Goal: Transaction & Acquisition: Download file/media

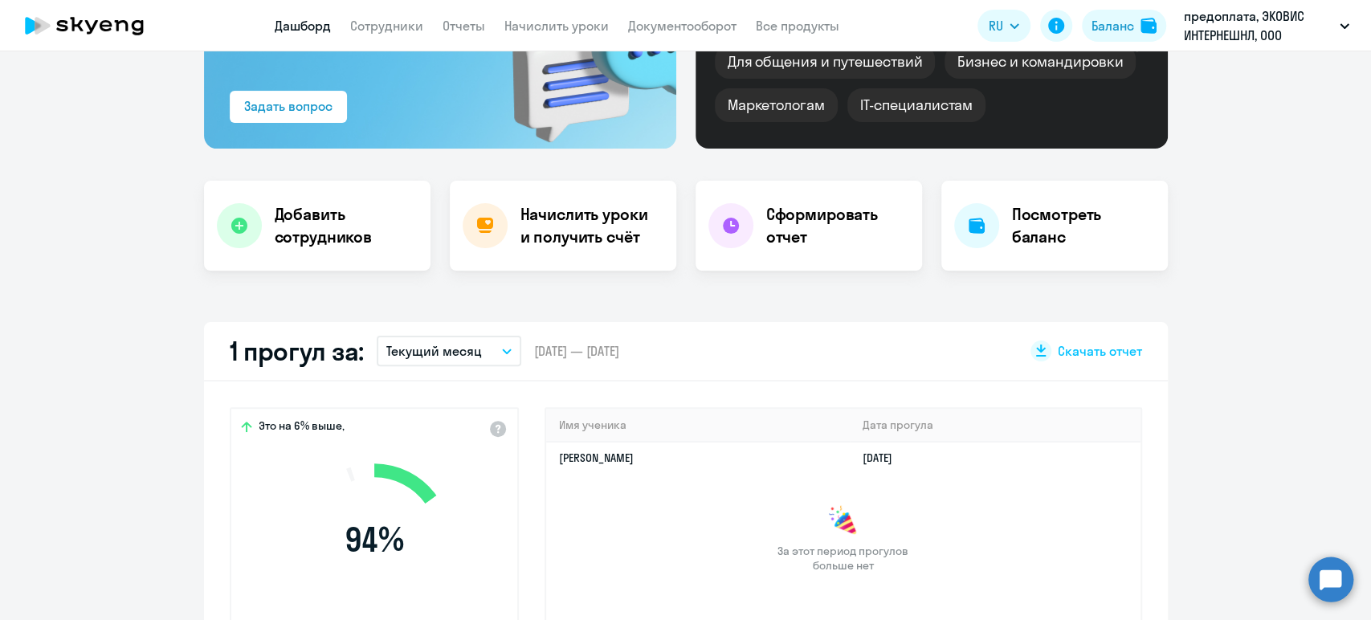
scroll to position [267, 0]
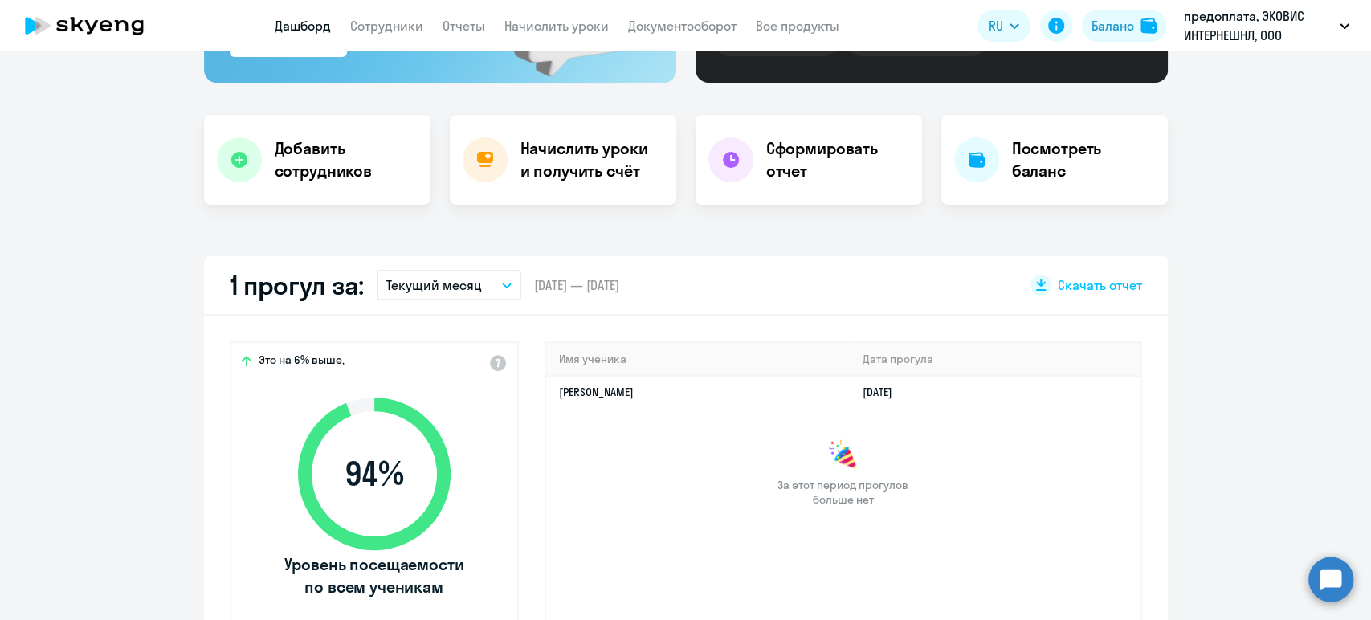
select select "30"
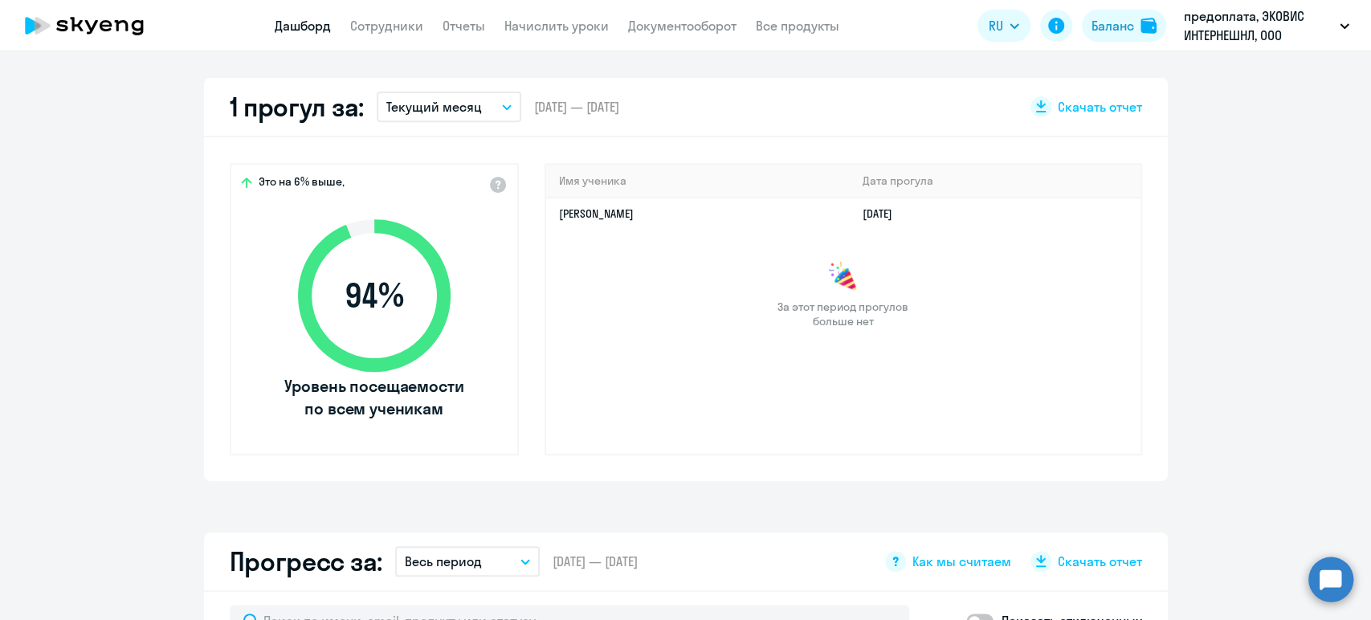
scroll to position [0, 0]
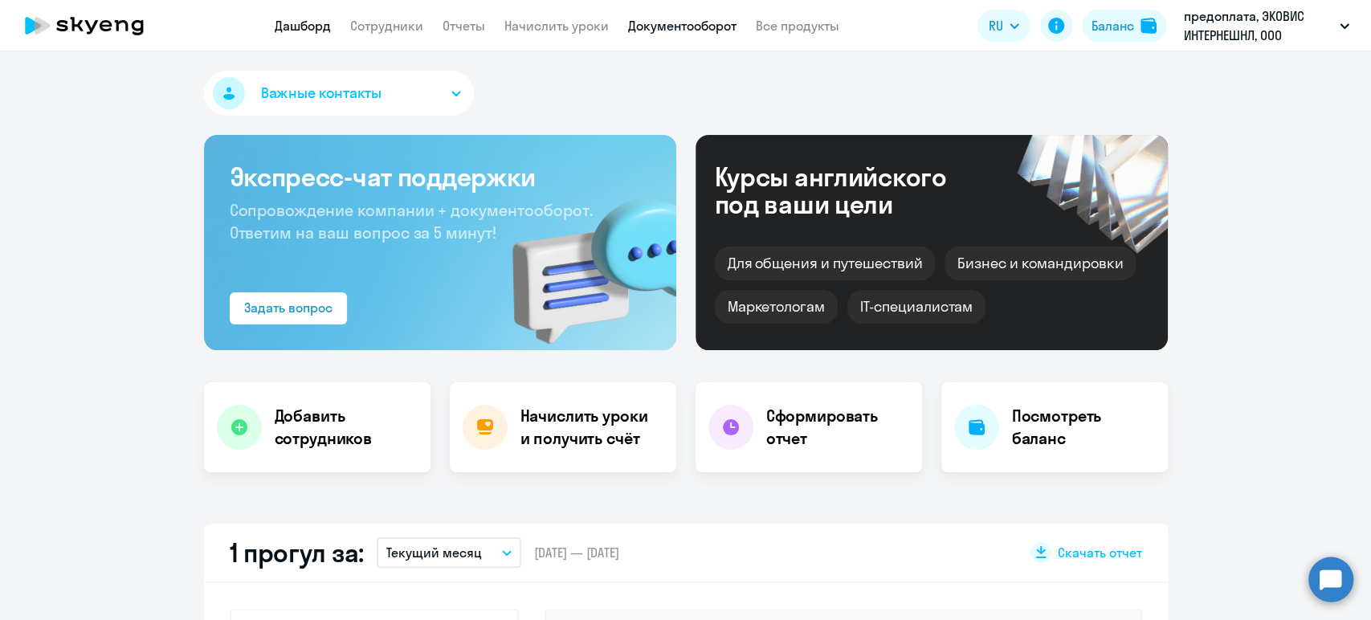
click at [659, 27] on link "Документооборот" at bounding box center [682, 26] width 108 height 16
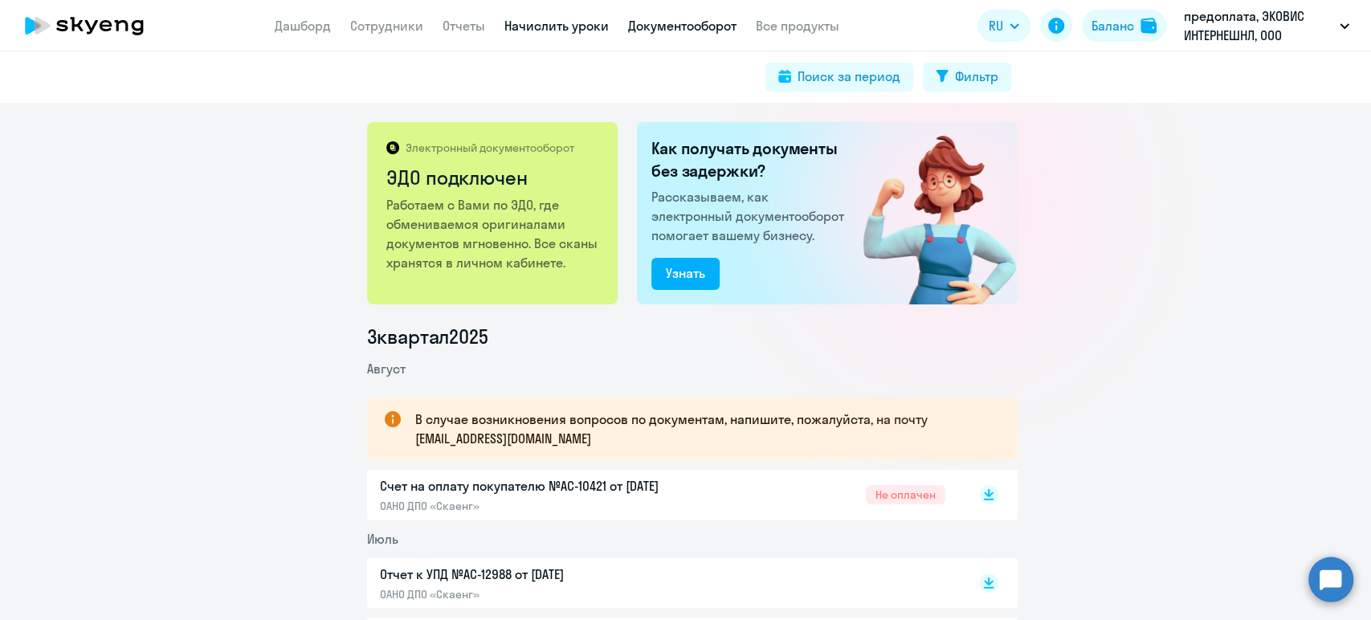
click at [546, 26] on link "Начислить уроки" at bounding box center [556, 26] width 104 height 16
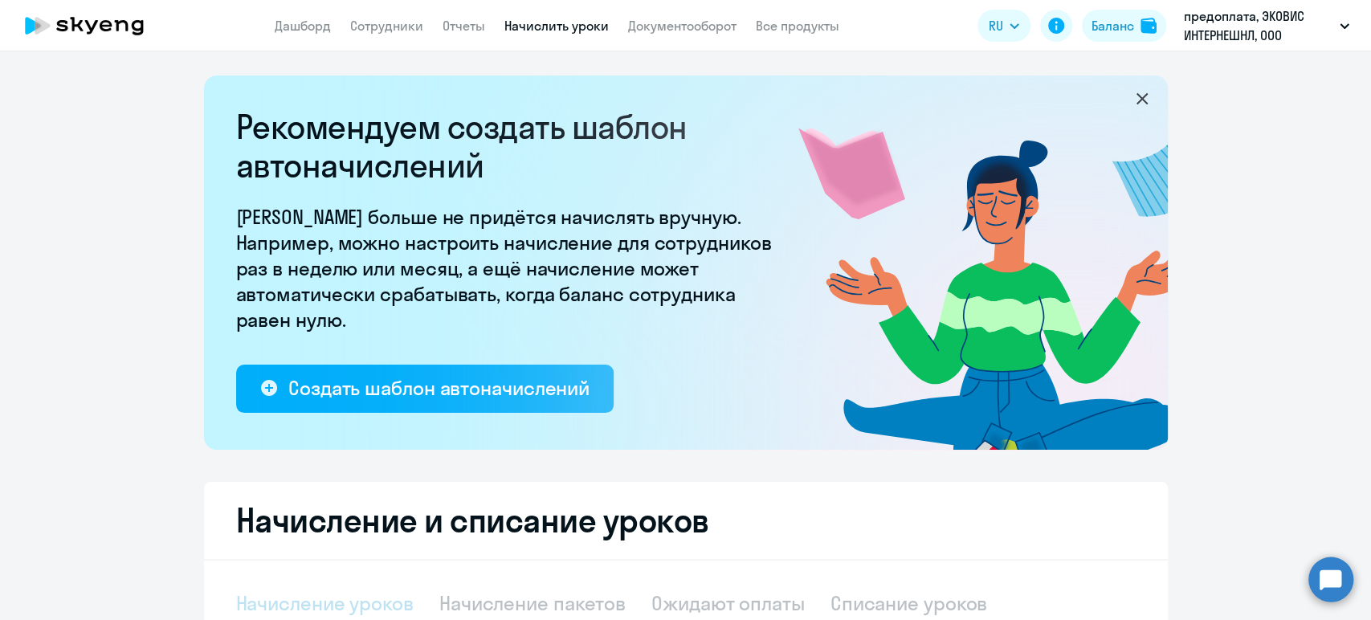
select select "10"
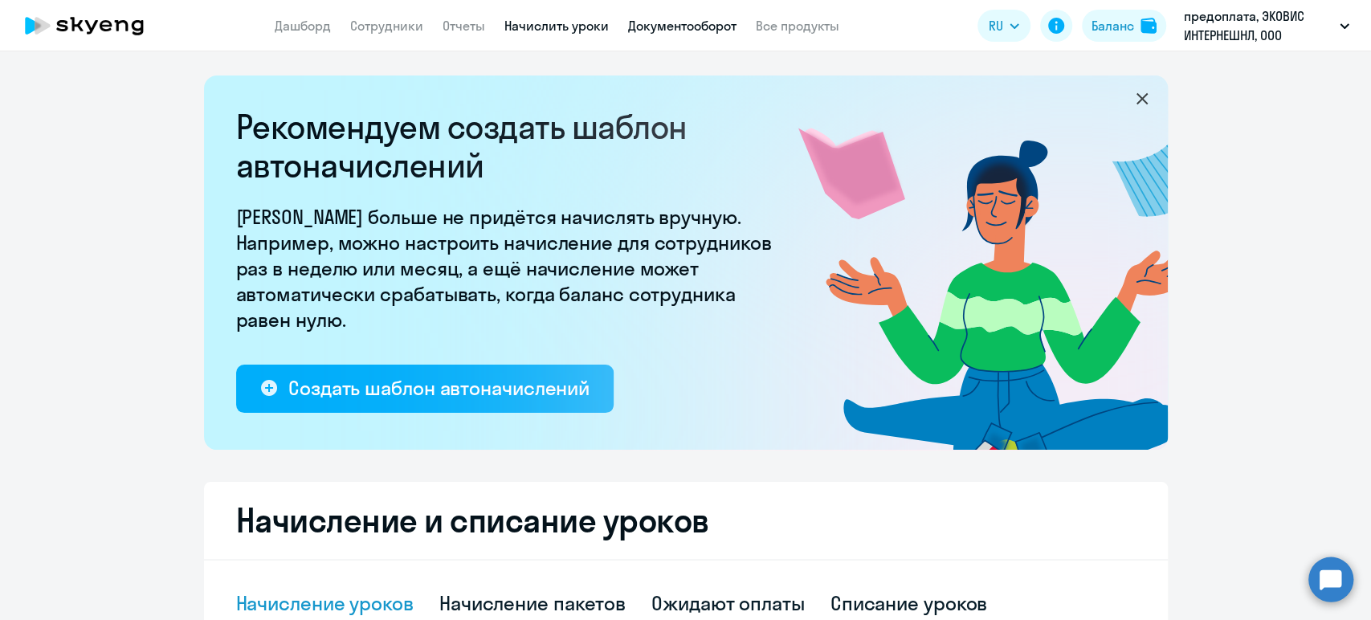
drag, startPoint x: 667, startPoint y: 26, endPoint x: 671, endPoint y: 34, distance: 9.0
click at [667, 27] on link "Документооборот" at bounding box center [682, 26] width 108 height 16
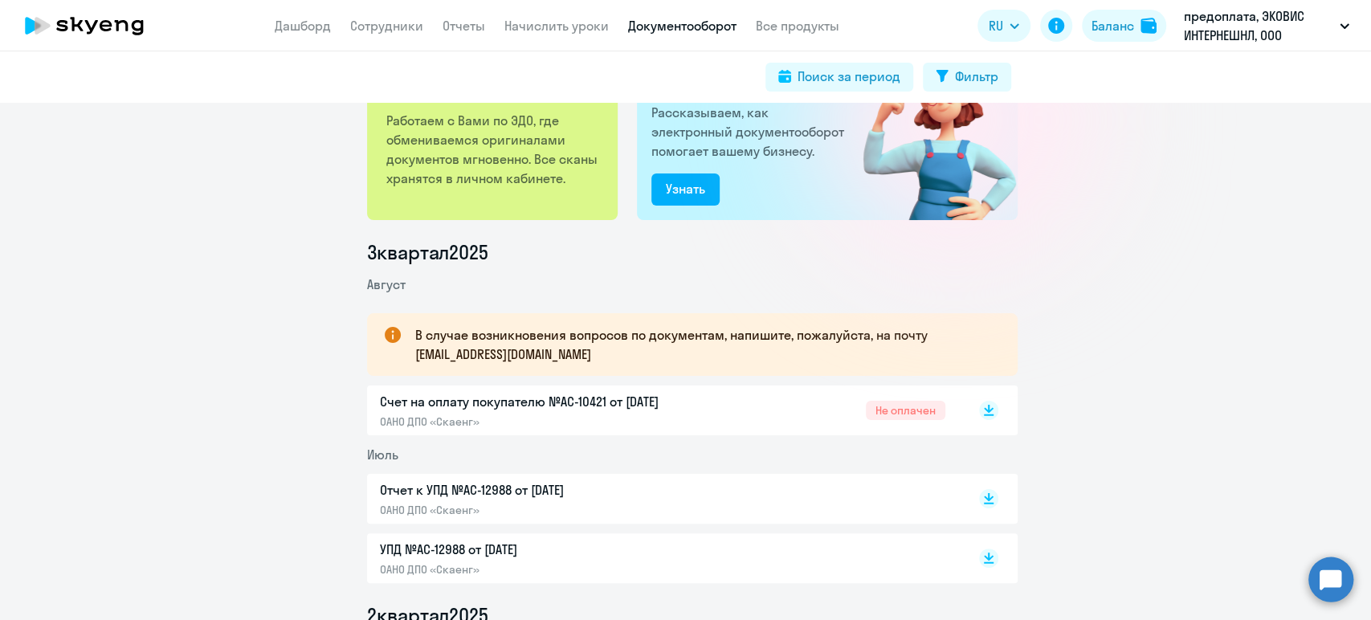
scroll to position [89, 0]
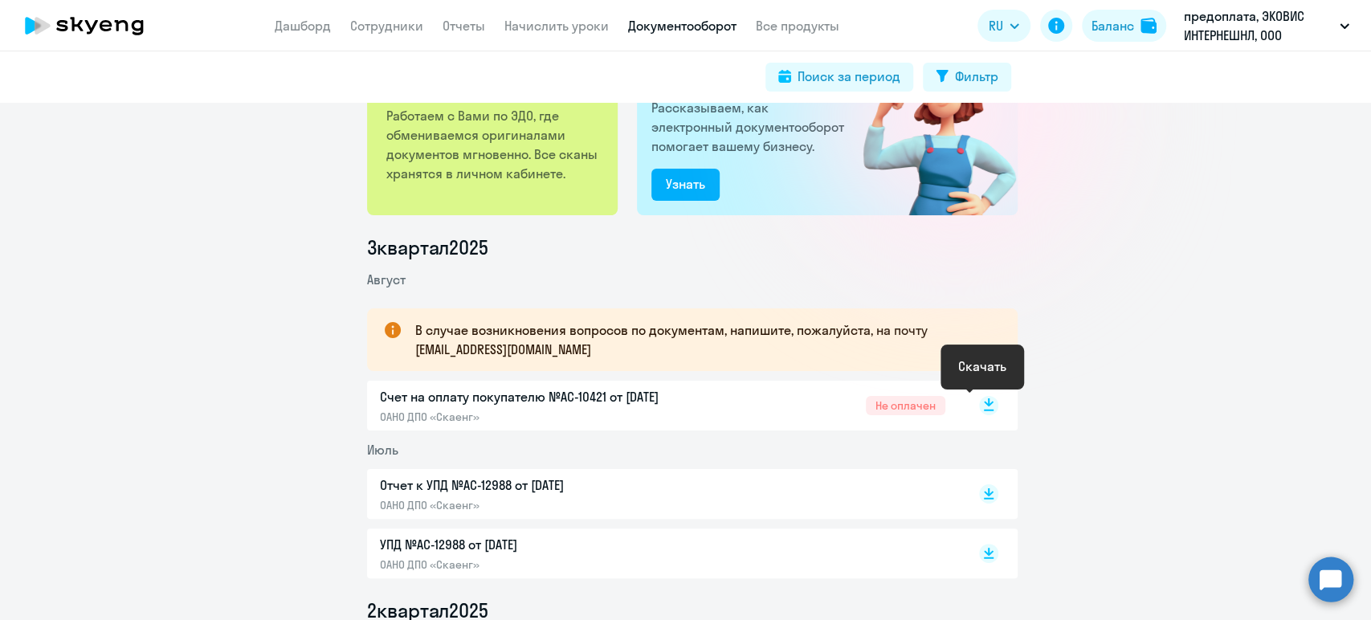
click at [983, 405] on rect at bounding box center [988, 405] width 19 height 19
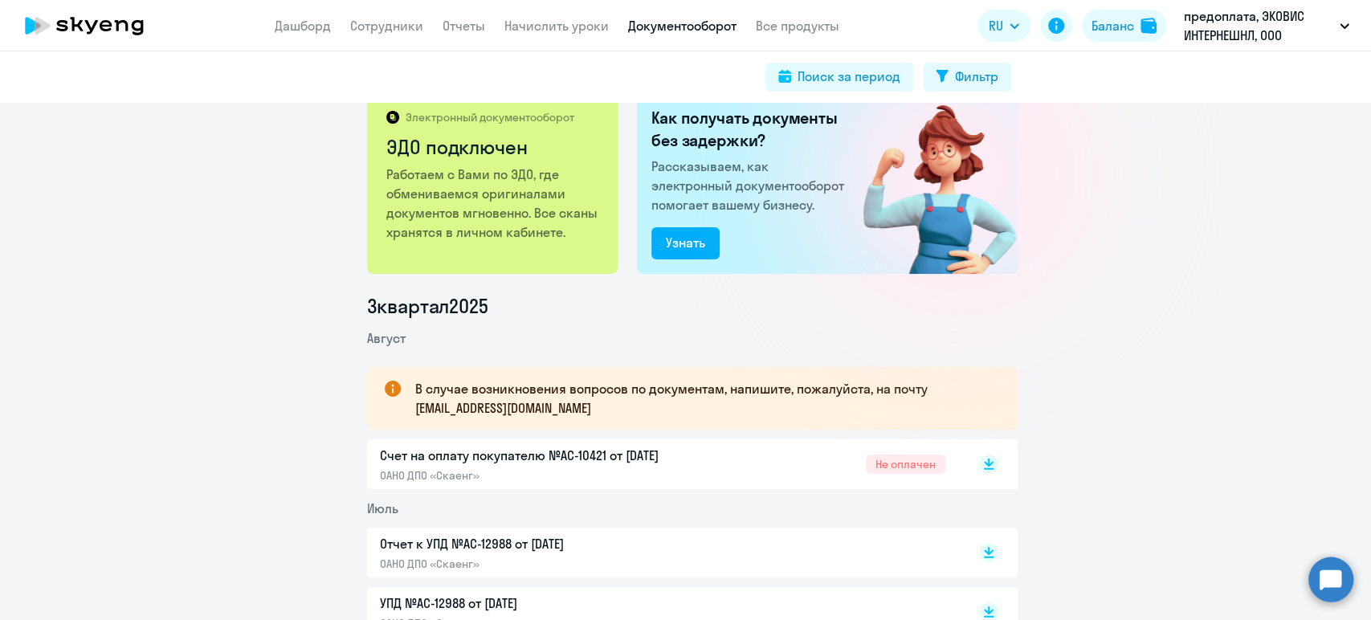
scroll to position [0, 0]
